Goal: Check status

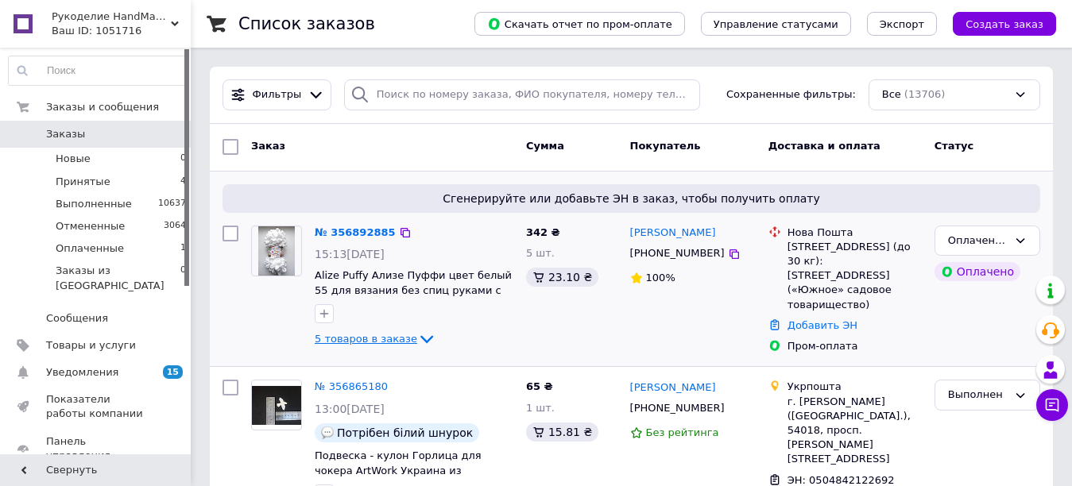
click at [384, 340] on span "5 товаров в заказе" at bounding box center [366, 339] width 102 height 12
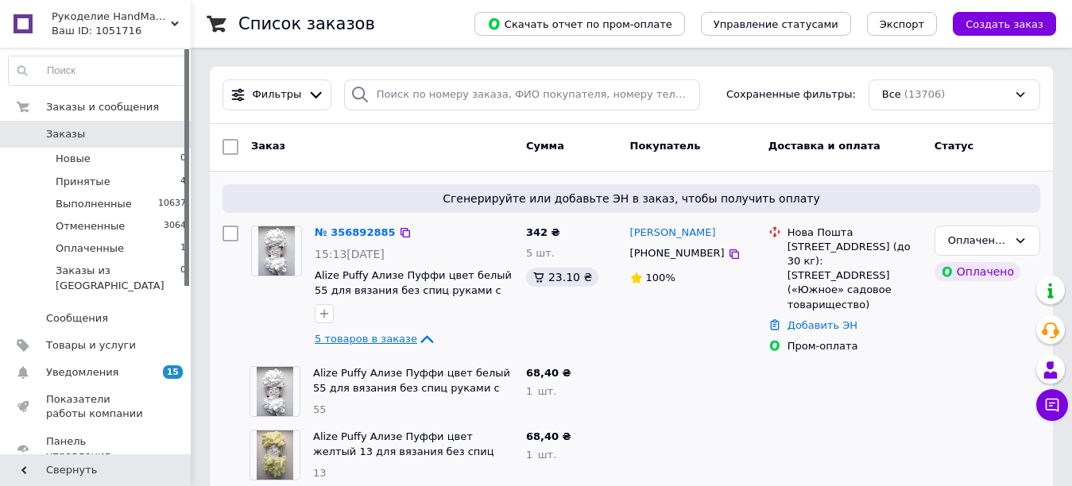
scroll to position [238, 0]
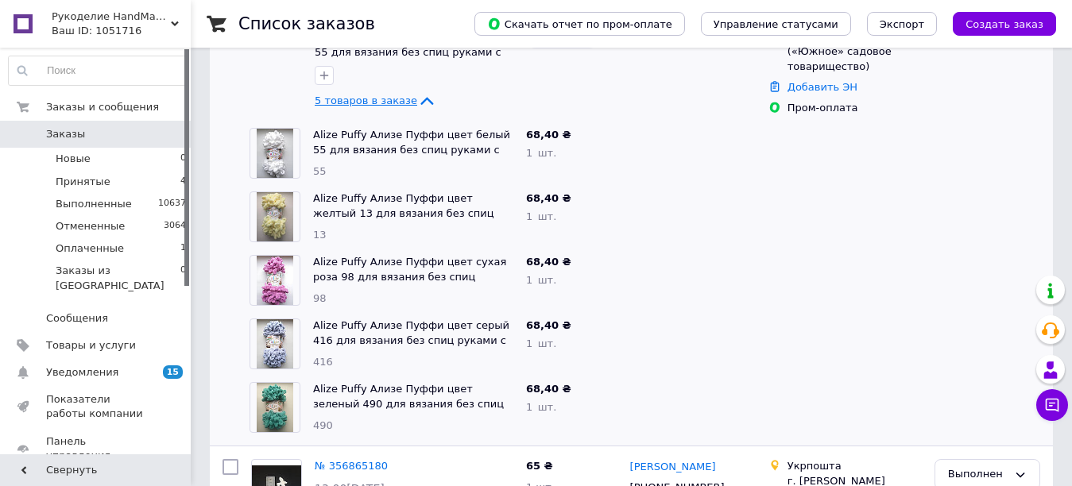
click at [376, 95] on span "5 товаров в заказе" at bounding box center [366, 101] width 102 height 12
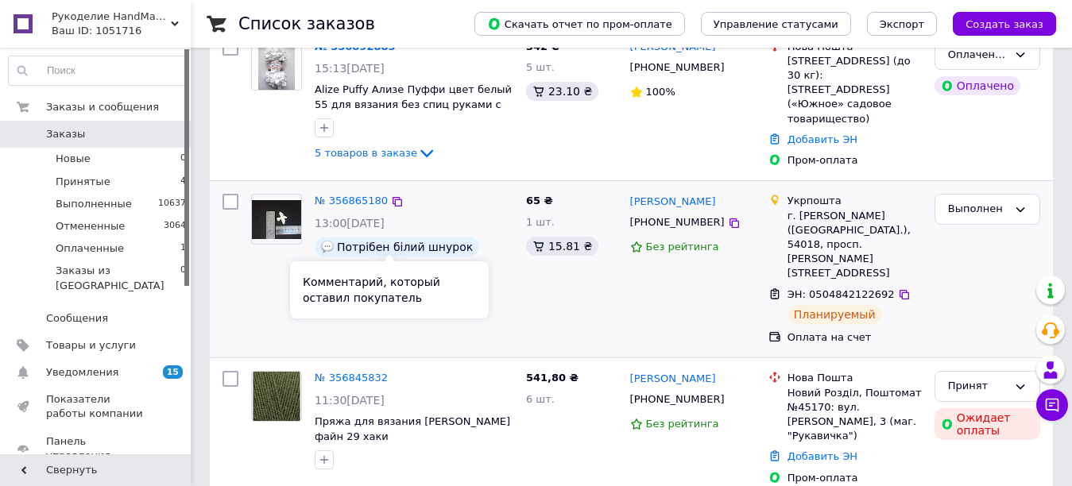
scroll to position [0, 0]
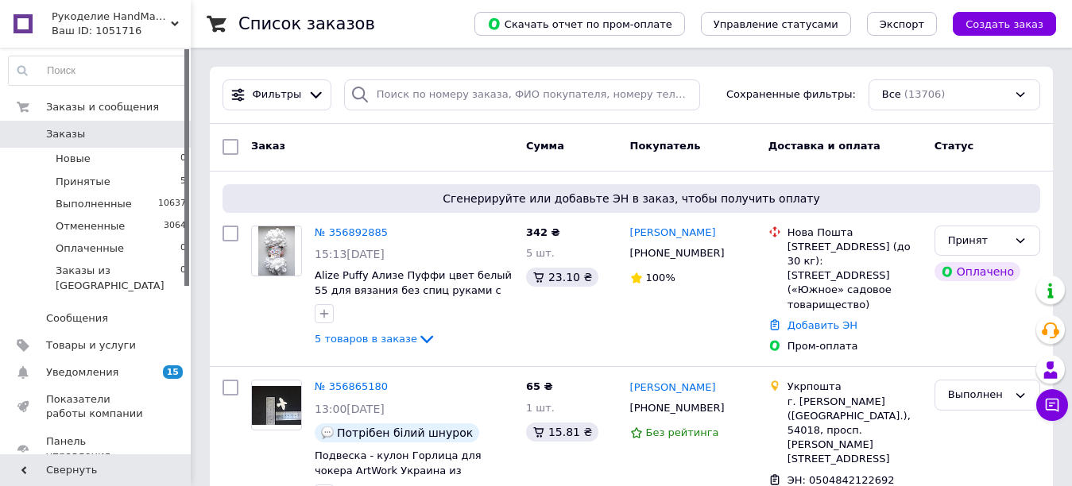
click at [384, 155] on div "Заказ" at bounding box center [382, 147] width 275 height 29
